Goal: Transaction & Acquisition: Subscribe to service/newsletter

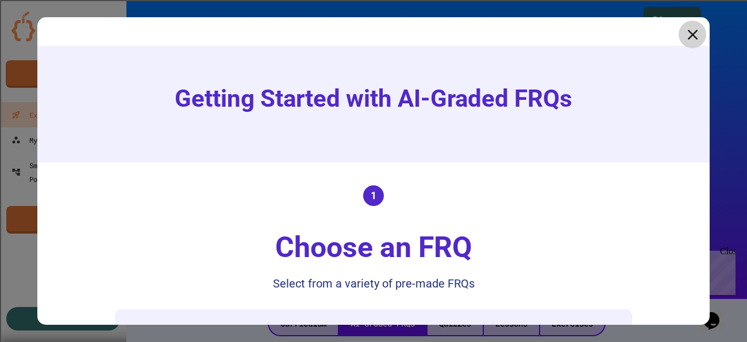
click at [694, 33] on icon at bounding box center [691, 34] width 17 height 17
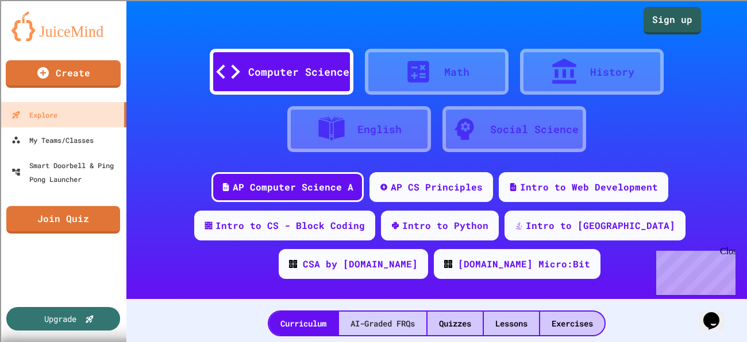
click at [367, 316] on div "AI-Graded FRQs" at bounding box center [382, 324] width 87 height 24
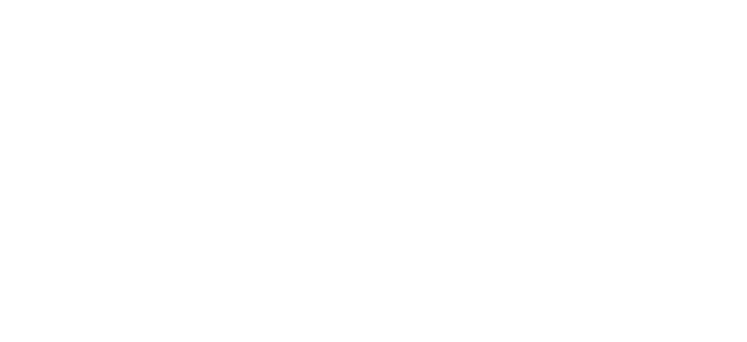
click at [367, 316] on div at bounding box center [373, 171] width 747 height 342
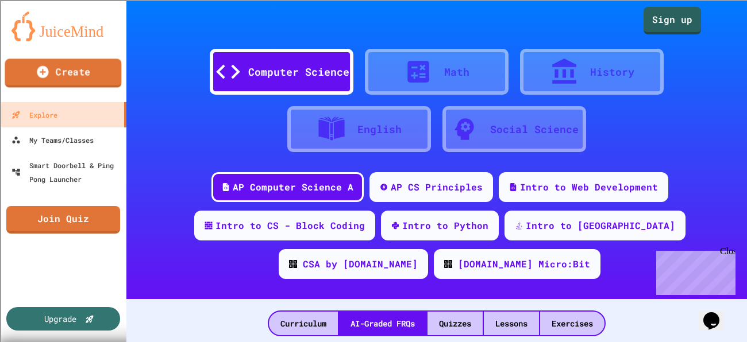
click at [95, 77] on link "Create" at bounding box center [63, 73] width 117 height 29
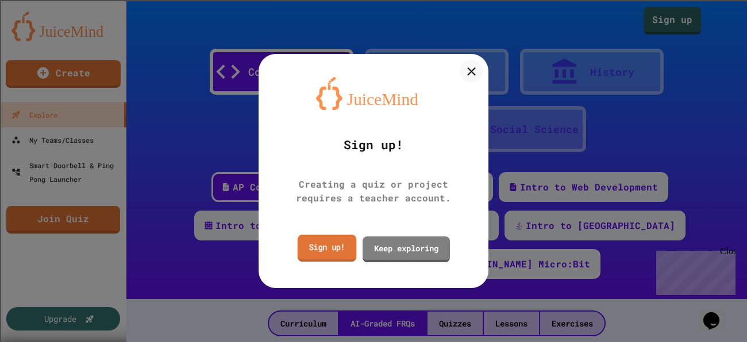
click at [346, 252] on link "Sign up!" at bounding box center [326, 247] width 59 height 27
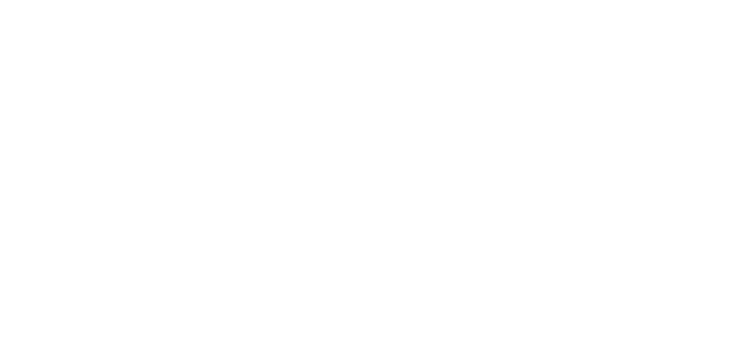
type input "**********"
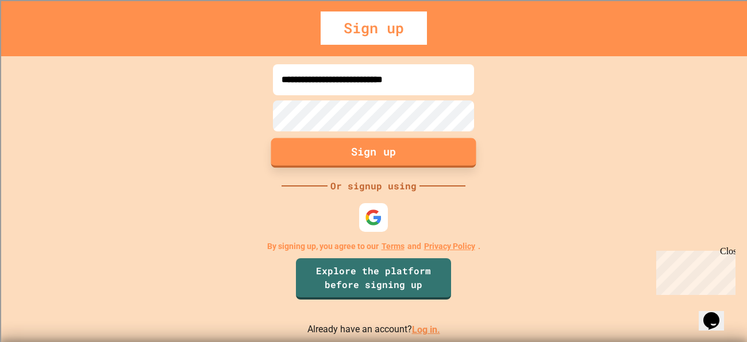
click at [375, 155] on button "Sign up" at bounding box center [373, 153] width 205 height 30
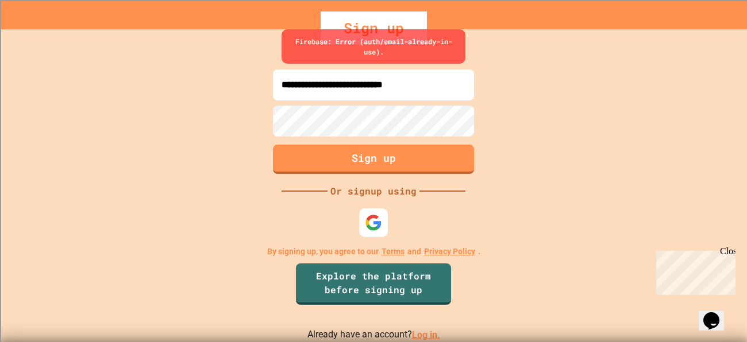
click at [421, 330] on link "Log in." at bounding box center [426, 335] width 28 height 11
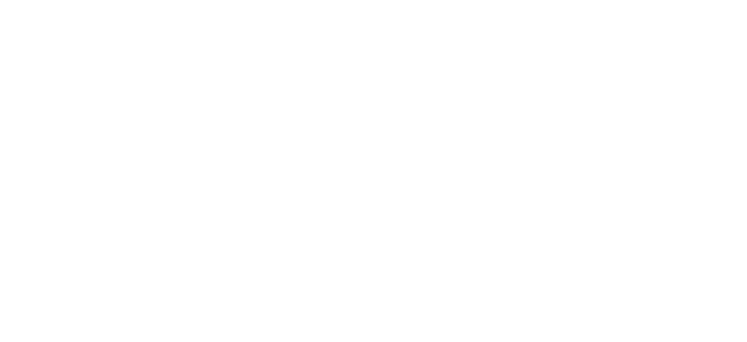
drag, startPoint x: 421, startPoint y: 329, endPoint x: 231, endPoint y: -50, distance: 423.8
click at [231, 0] on html "We are updating our servers at 7PM EST [DATE]. [PERSON_NAME] should continue to…" at bounding box center [373, 171] width 747 height 342
